Goal: Task Accomplishment & Management: Use online tool/utility

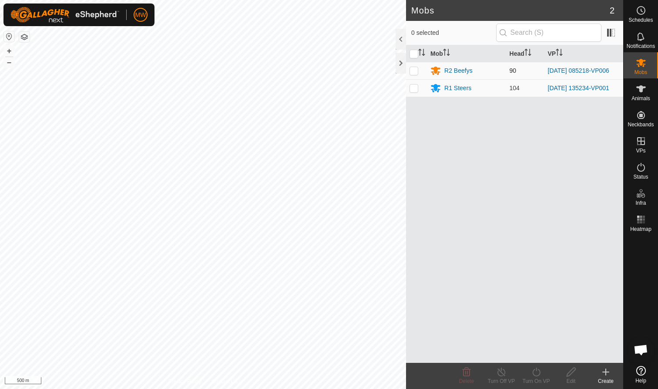
click at [417, 71] on p-checkbox at bounding box center [414, 70] width 9 height 7
checkbox input "true"
click at [535, 371] on icon at bounding box center [536, 371] width 11 height 10
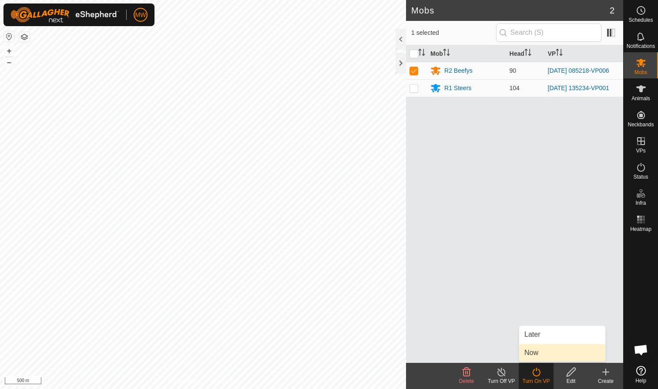
click at [533, 351] on link "Now" at bounding box center [562, 352] width 86 height 17
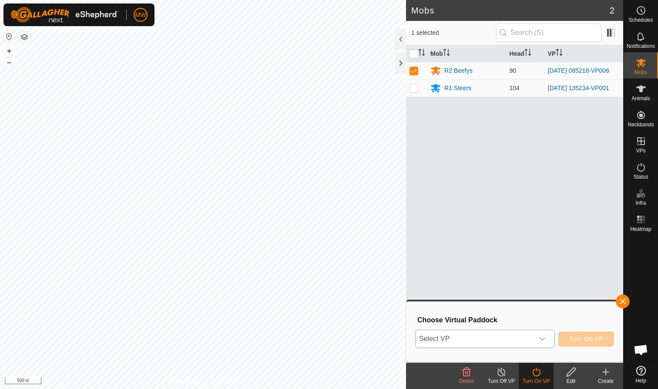
click at [542, 340] on icon "dropdown trigger" at bounding box center [542, 338] width 6 height 3
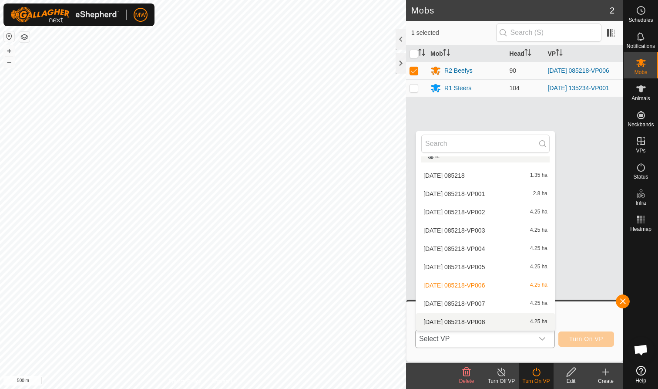
scroll to position [123, 0]
click at [488, 302] on li "[DATE] 085218-VP007 4.25 ha" at bounding box center [485, 303] width 139 height 17
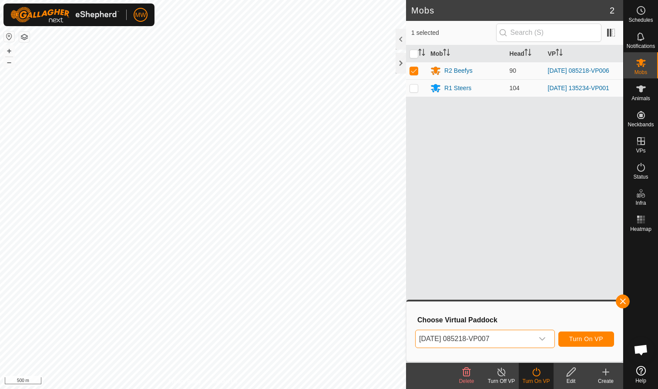
click at [593, 339] on span "Turn On VP" at bounding box center [586, 338] width 34 height 7
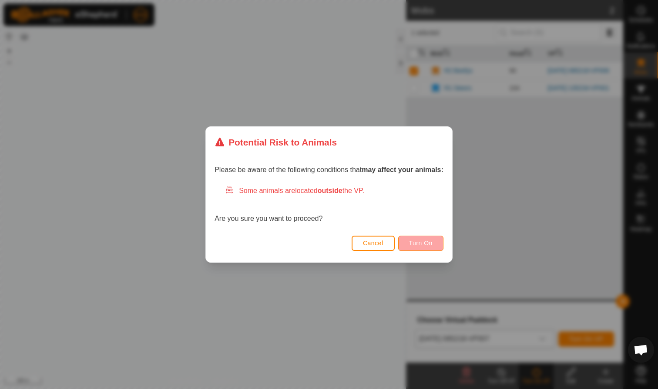
click at [422, 246] on span "Turn On" at bounding box center [421, 242] width 24 height 7
